Goal: Find specific page/section: Find specific page/section

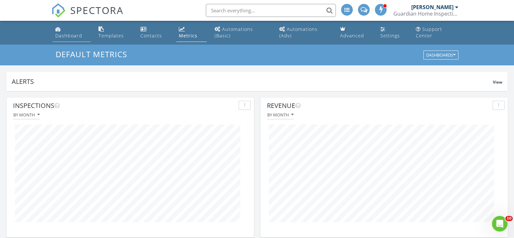
click at [70, 42] on li "Dashboard" at bounding box center [71, 33] width 41 height 24
click at [72, 37] on div "Dashboard" at bounding box center [68, 36] width 27 height 6
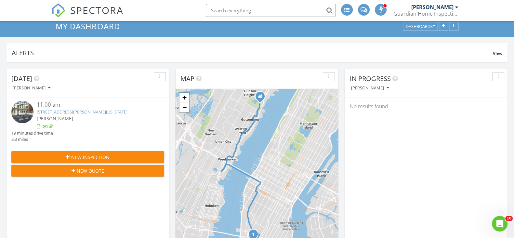
scroll to position [40, 0]
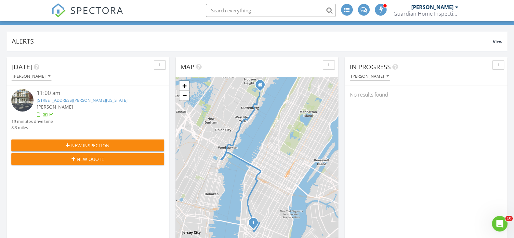
click at [92, 98] on link "470 Broome St 4S, New York, NY 10013" at bounding box center [82, 100] width 91 height 6
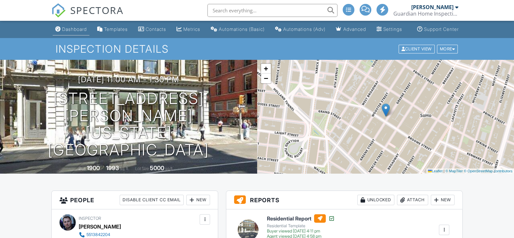
click at [72, 32] on div "Dashboard" at bounding box center [74, 29] width 25 height 6
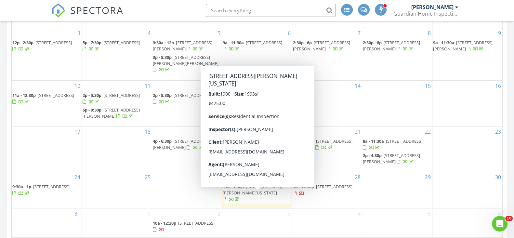
scroll to position [447, 0]
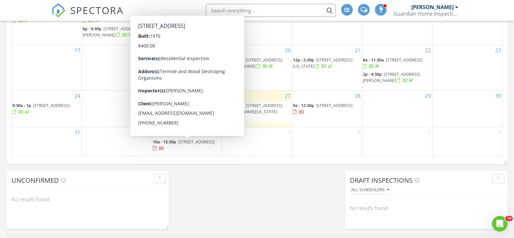
click at [186, 139] on span "142 Osprey Rd, Hackettstown 07840" at bounding box center [196, 142] width 36 height 6
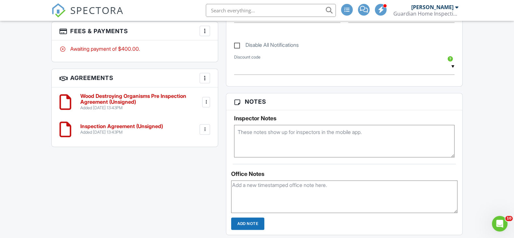
scroll to position [366, 0]
